Goal: Navigation & Orientation: Find specific page/section

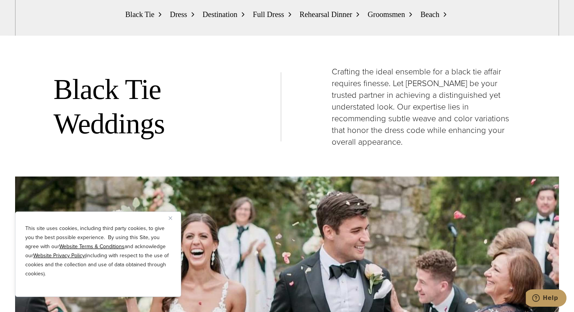
scroll to position [892, 0]
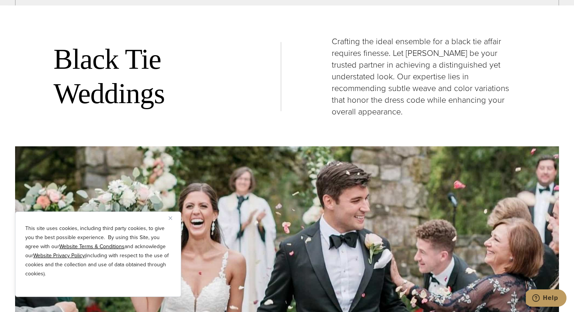
click at [171, 217] on img "Close" at bounding box center [170, 217] width 3 height 3
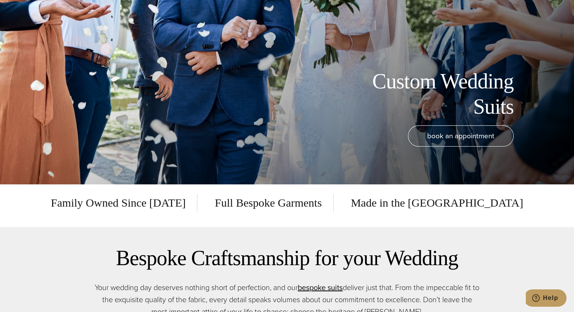
scroll to position [0, 0]
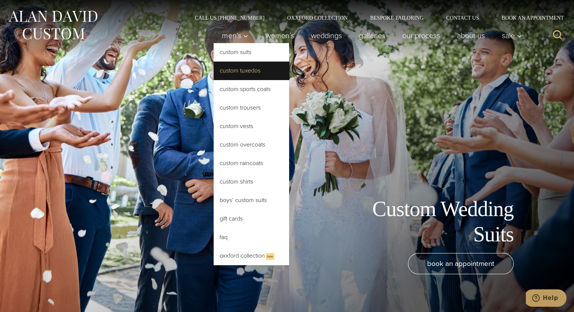
click at [230, 68] on link "Custom Tuxedos" at bounding box center [251, 71] width 75 height 18
